Goal: Task Accomplishment & Management: Manage account settings

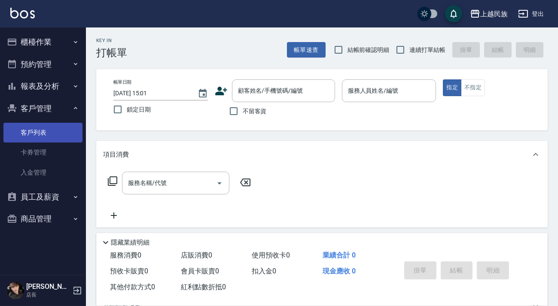
click at [60, 133] on link "客戶列表" at bounding box center [42, 133] width 79 height 20
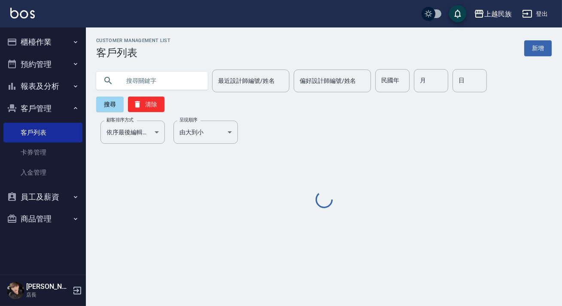
click at [153, 87] on input "text" at bounding box center [160, 80] width 81 height 23
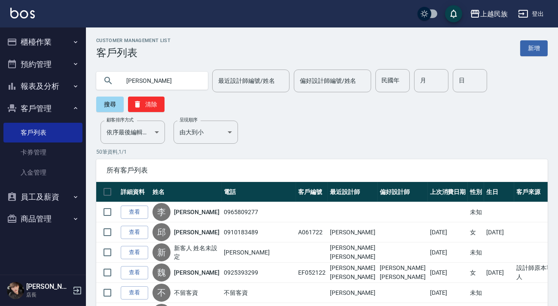
type input "[PERSON_NAME]"
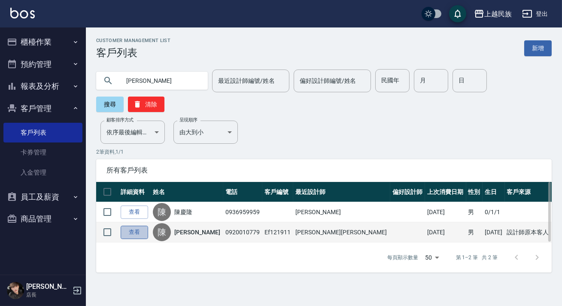
click at [138, 230] on link "查看" at bounding box center [134, 232] width 27 height 13
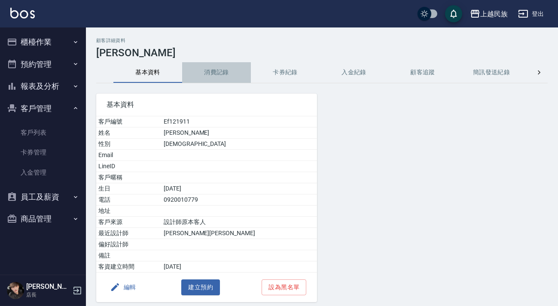
click at [210, 75] on button "消費記錄" at bounding box center [216, 72] width 69 height 21
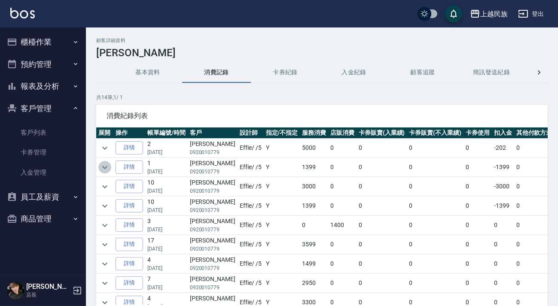
click at [107, 168] on icon "expand row" at bounding box center [105, 167] width 10 height 10
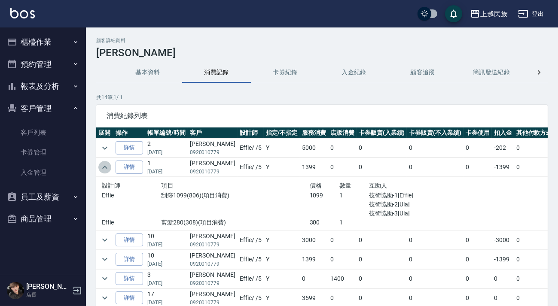
click at [107, 168] on icon "expand row" at bounding box center [105, 167] width 10 height 10
